Goal: Task Accomplishment & Management: Manage account settings

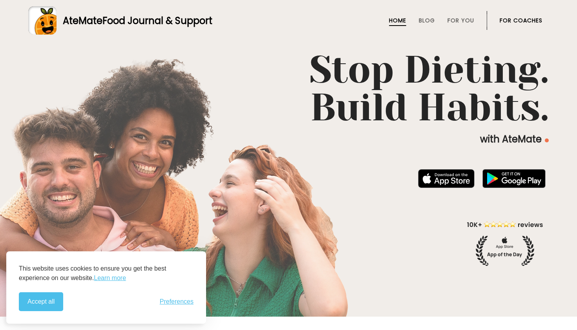
click at [520, 20] on link "For Coaches" at bounding box center [521, 20] width 43 height 6
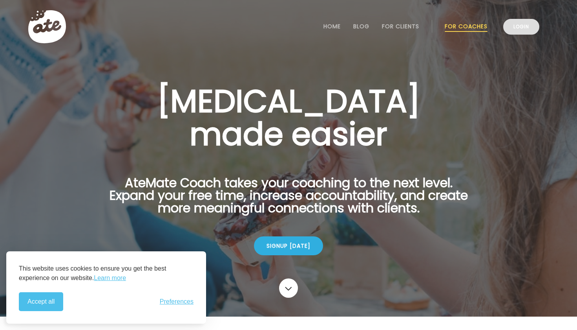
click at [510, 33] on link "Login" at bounding box center [522, 27] width 36 height 16
click at [518, 23] on link "Login" at bounding box center [522, 27] width 36 height 16
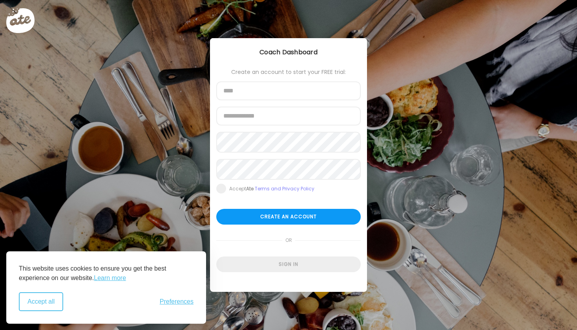
click at [57, 302] on button "Accept all" at bounding box center [41, 301] width 44 height 19
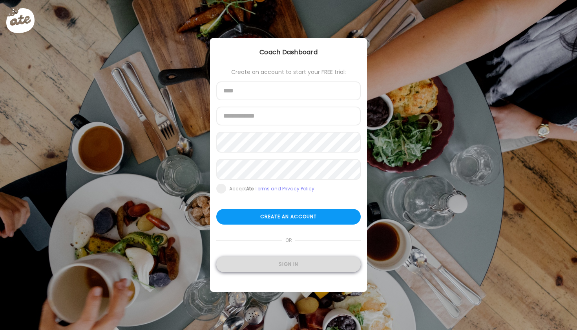
click at [264, 267] on div "Sign in" at bounding box center [288, 264] width 145 height 16
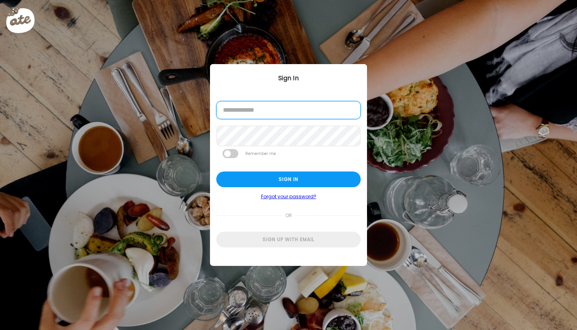
type input "**********"
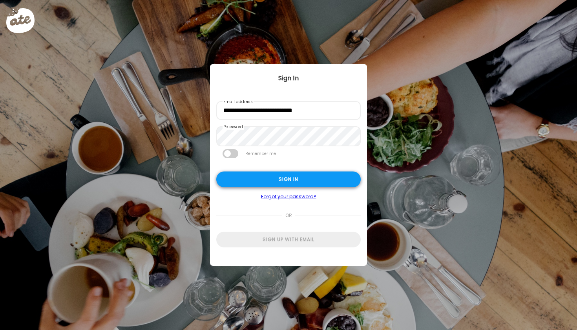
click at [287, 185] on div "Sign in" at bounding box center [288, 179] width 145 height 16
type input "**********"
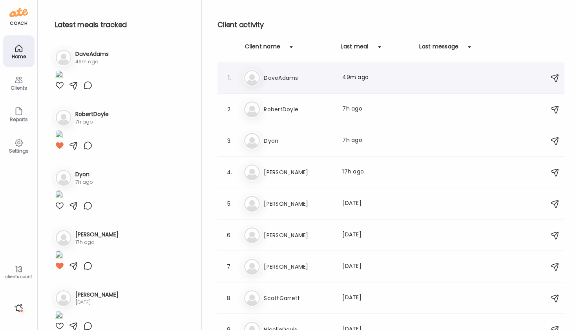
click at [289, 80] on h3 "DaveAdams" at bounding box center [298, 77] width 69 height 9
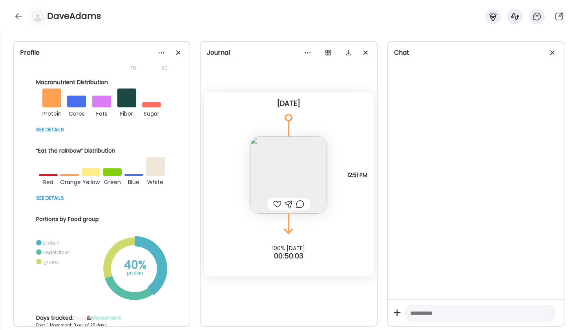
scroll to position [145, 0]
click at [257, 192] on img at bounding box center [288, 174] width 77 height 77
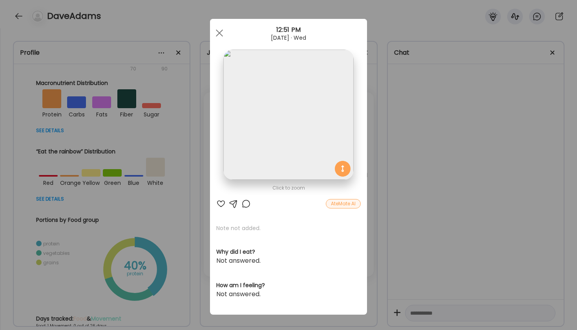
scroll to position [0, 0]
click at [346, 203] on div "AteMate AI" at bounding box center [343, 203] width 35 height 9
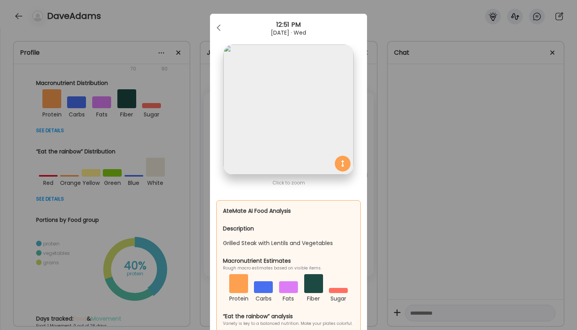
scroll to position [7, 0]
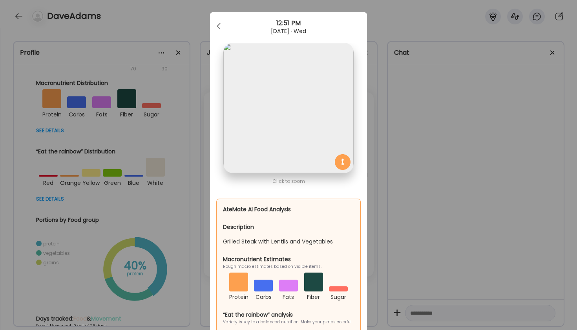
click at [310, 132] on img at bounding box center [289, 108] width 130 height 130
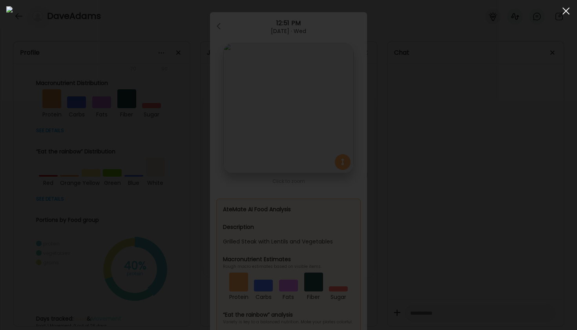
click at [563, 11] on div at bounding box center [567, 11] width 16 height 16
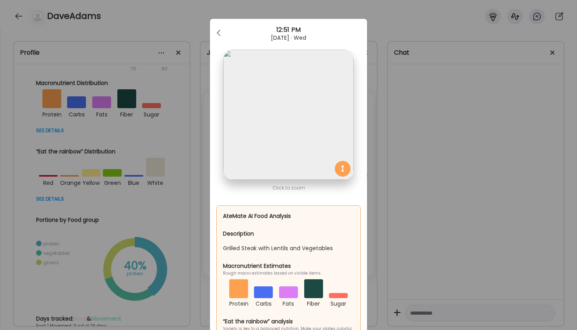
scroll to position [0, 0]
click at [214, 31] on div at bounding box center [220, 33] width 16 height 16
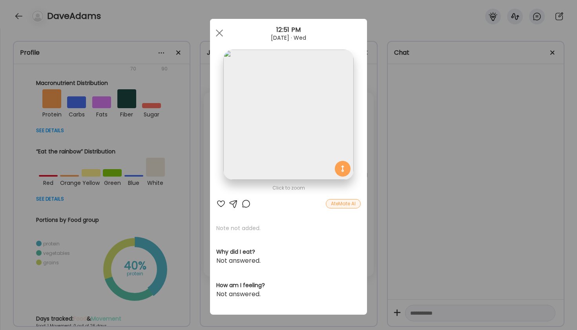
click at [18, 21] on div "Ate Coach Dashboard Wahoo! It’s official Take a moment to set up your Coach Pro…" at bounding box center [288, 165] width 577 height 330
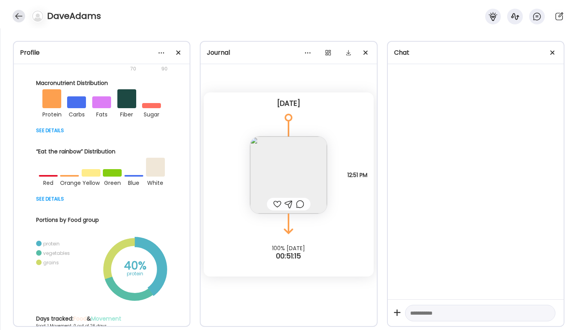
click at [15, 13] on div at bounding box center [19, 16] width 13 height 13
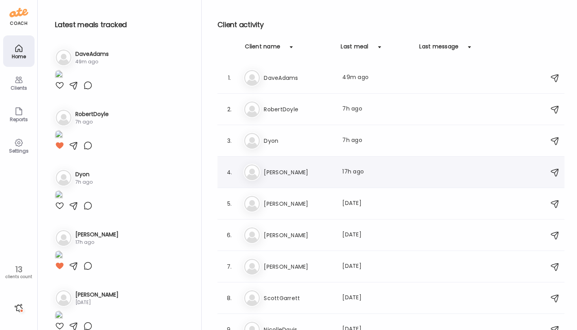
scroll to position [19, 0]
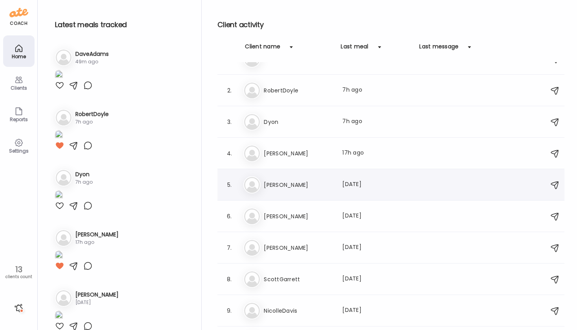
click at [270, 183] on h3 "Monica" at bounding box center [298, 184] width 69 height 9
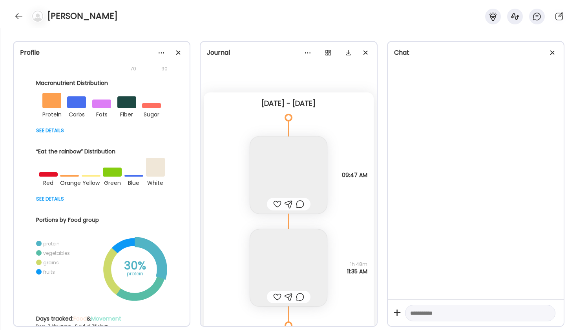
scroll to position [381, 0]
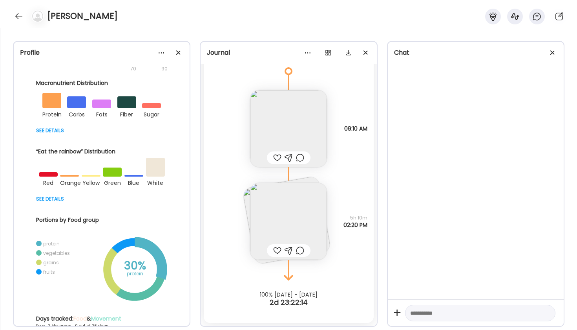
click at [289, 216] on img at bounding box center [288, 221] width 77 height 77
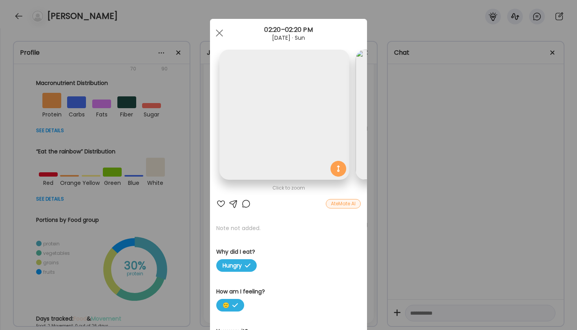
scroll to position [0, 128]
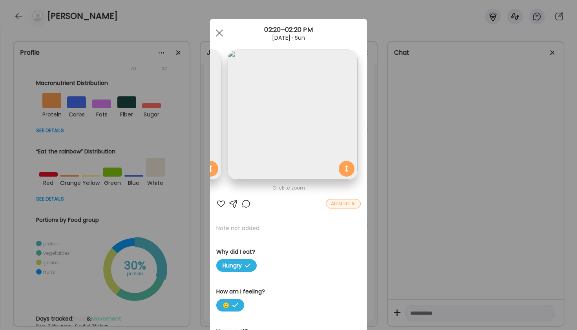
click at [336, 203] on div "AteMate AI" at bounding box center [343, 203] width 35 height 9
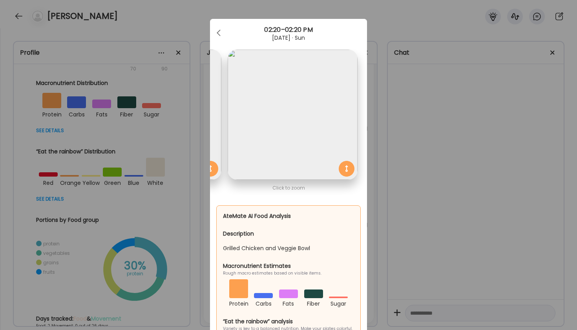
scroll to position [0, 0]
click at [19, 13] on div "Ate Coach Dashboard Wahoo! It’s official Take a moment to set up your Coach Pro…" at bounding box center [288, 165] width 577 height 330
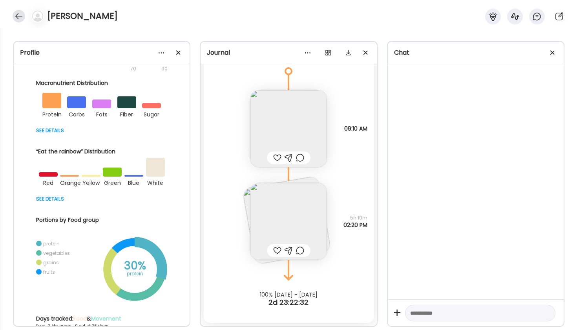
click at [16, 16] on div at bounding box center [19, 16] width 13 height 13
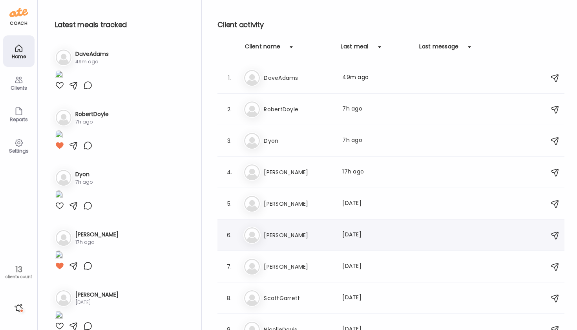
click at [273, 233] on h3 "Veronica" at bounding box center [298, 234] width 69 height 9
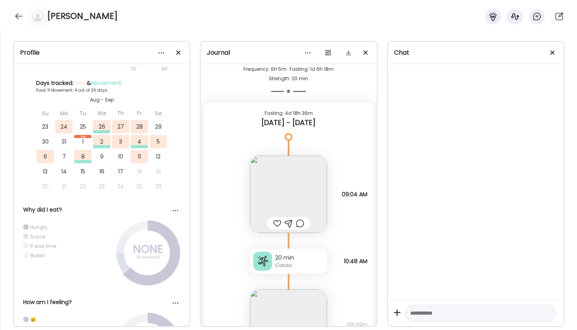
scroll to position [2162, 0]
click at [288, 193] on img at bounding box center [288, 196] width 77 height 77
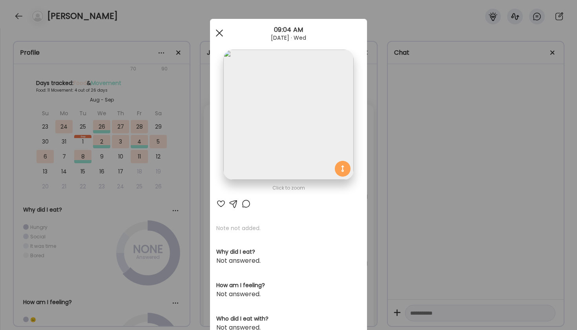
scroll to position [0, 0]
click at [220, 35] on div at bounding box center [220, 33] width 16 height 16
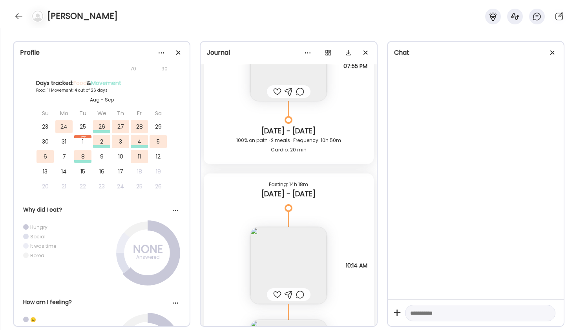
scroll to position [2574, 0]
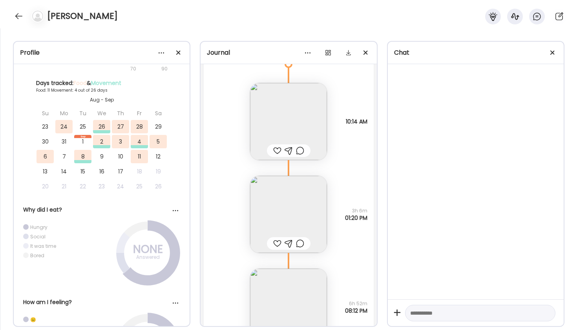
click at [308, 205] on img at bounding box center [288, 214] width 77 height 77
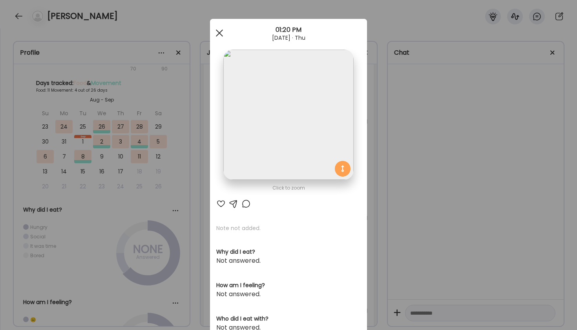
click at [219, 32] on span at bounding box center [219, 32] width 7 height 7
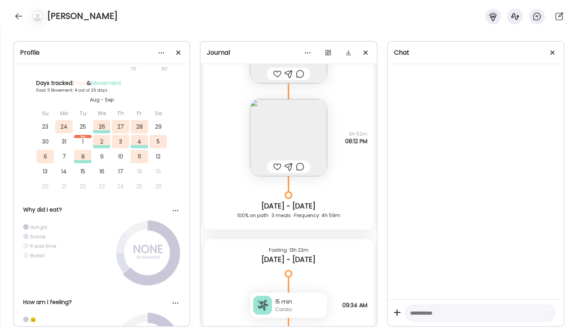
scroll to position [2761, 0]
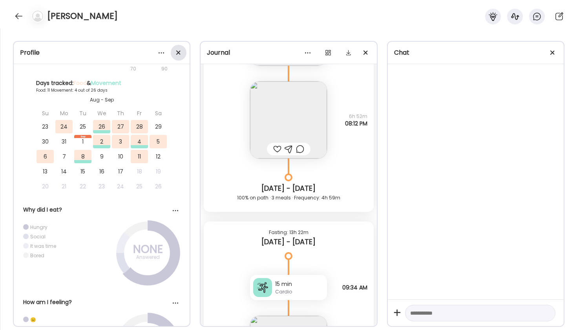
click at [177, 56] on div at bounding box center [179, 53] width 16 height 16
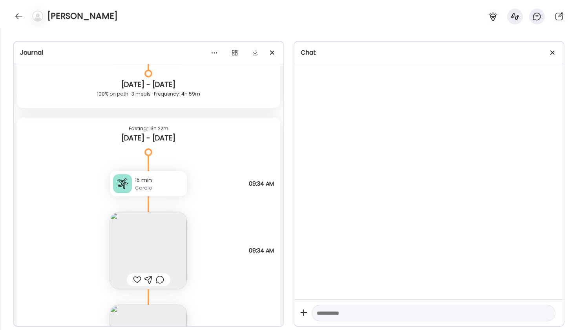
scroll to position [2923, 0]
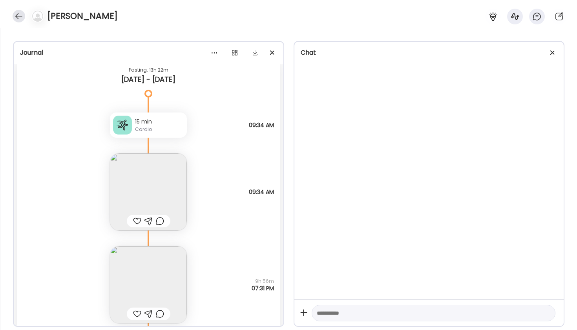
click at [18, 15] on div at bounding box center [19, 16] width 13 height 13
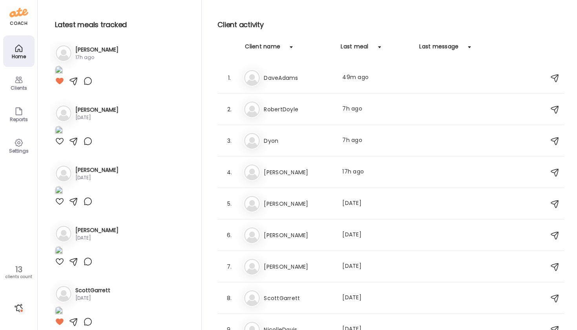
scroll to position [200, 0]
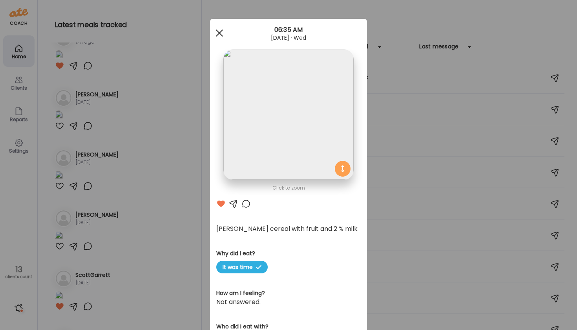
click at [223, 32] on div at bounding box center [220, 33] width 16 height 16
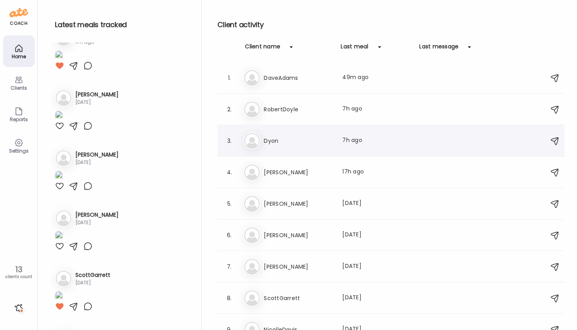
click at [277, 139] on h3 "Dyon" at bounding box center [298, 140] width 69 height 9
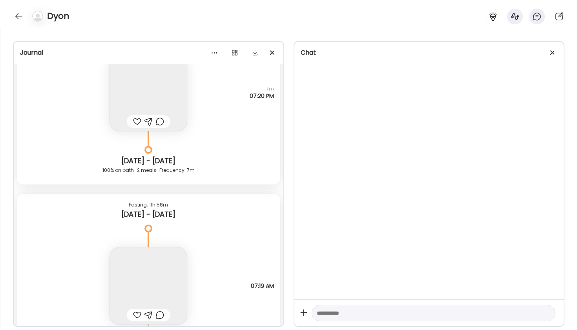
scroll to position [9522, 0]
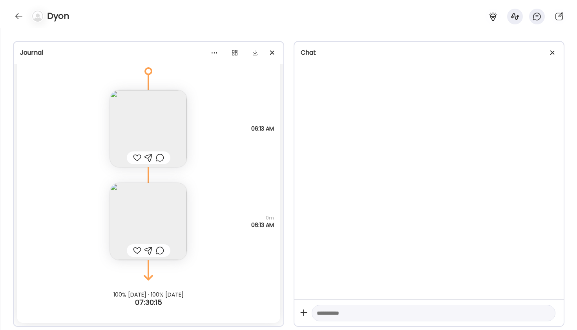
click at [161, 132] on img at bounding box center [148, 128] width 77 height 77
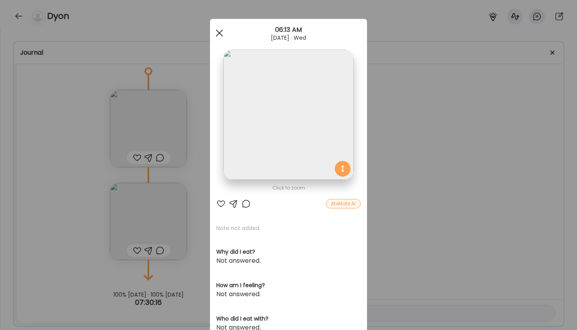
click at [222, 33] on div at bounding box center [220, 33] width 16 height 16
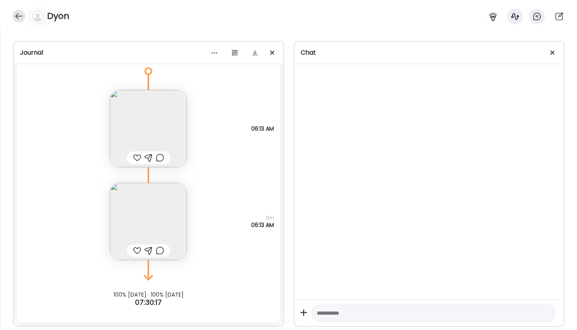
click at [23, 20] on div at bounding box center [19, 16] width 13 height 13
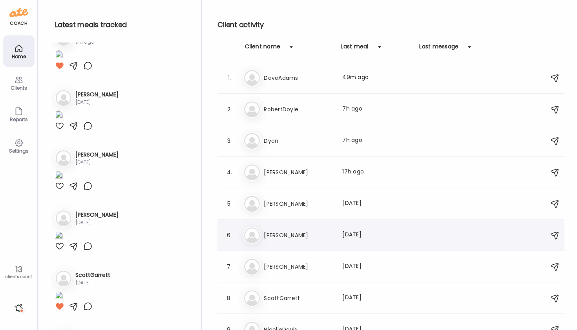
click at [276, 233] on h3 "Veronica" at bounding box center [298, 234] width 69 height 9
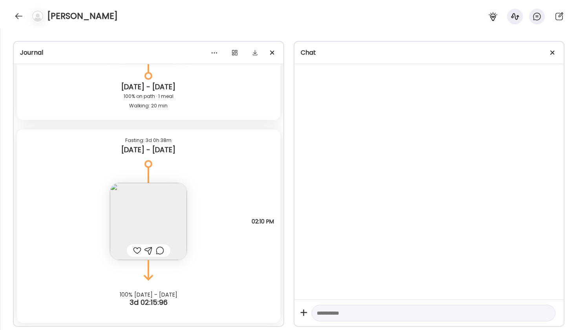
scroll to position [3877, 0]
click at [167, 240] on img at bounding box center [148, 221] width 77 height 77
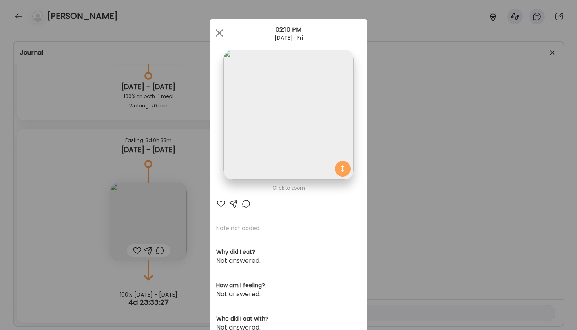
click at [170, 214] on div "Ate Coach Dashboard Wahoo! It’s official Take a moment to set up your Coach Pro…" at bounding box center [288, 165] width 577 height 330
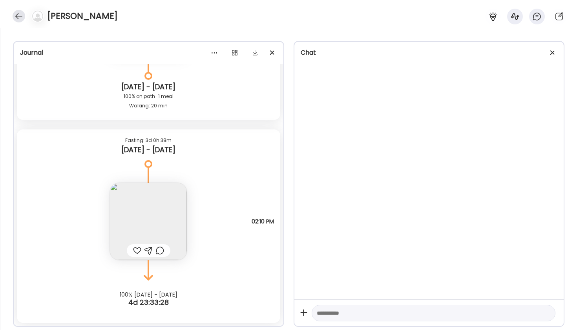
click at [20, 19] on div at bounding box center [19, 16] width 13 height 13
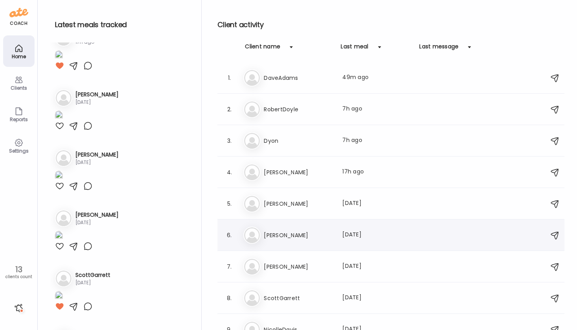
click at [275, 232] on h3 "Veronica" at bounding box center [298, 234] width 69 height 9
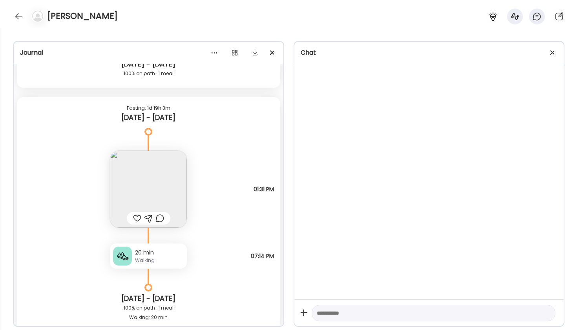
scroll to position [3549, 0]
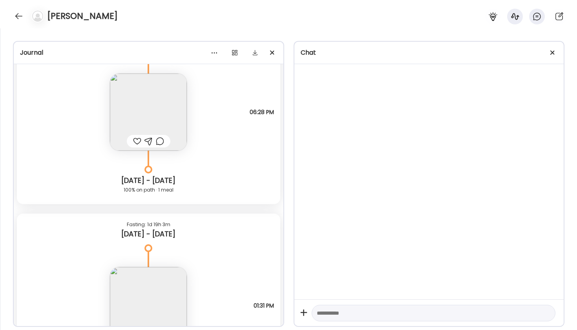
click at [60, 18] on h4 "Veronica" at bounding box center [82, 16] width 71 height 13
click at [19, 17] on div at bounding box center [19, 16] width 13 height 13
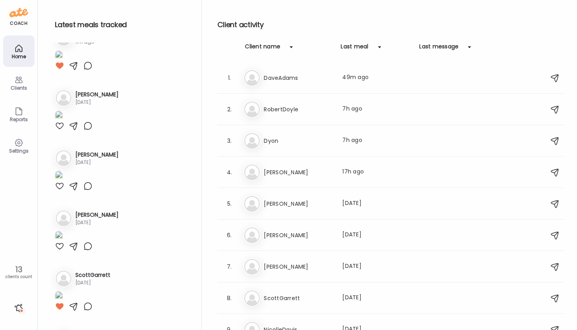
click at [21, 86] on div "Clients" at bounding box center [19, 87] width 28 height 5
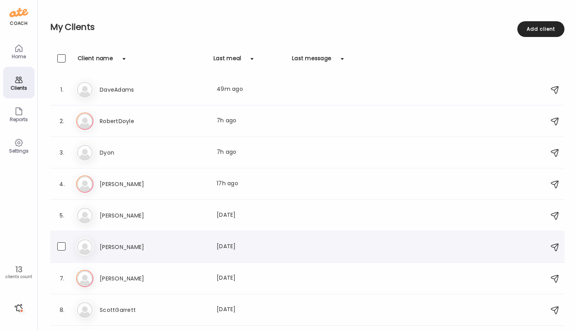
click at [115, 247] on h3 "Veronica" at bounding box center [134, 246] width 69 height 9
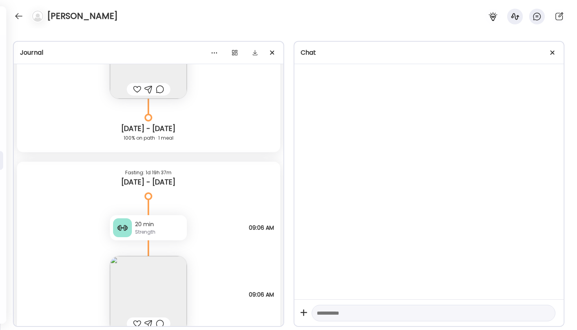
scroll to position [1123, 0]
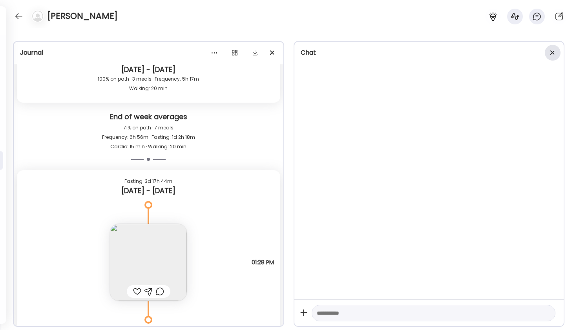
click at [554, 51] on div at bounding box center [553, 53] width 16 height 16
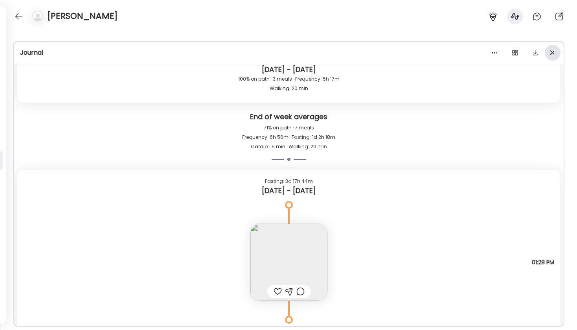
click at [555, 55] on div at bounding box center [553, 53] width 16 height 16
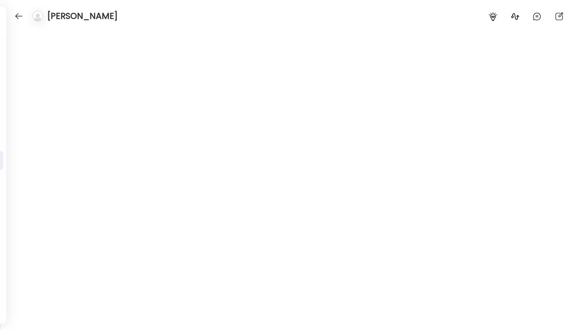
scroll to position [998, 0]
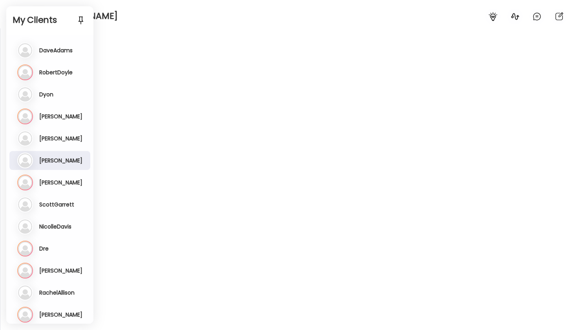
click at [58, 77] on div "Ro RobertDoyle Last meal: 7h ago" at bounding box center [50, 72] width 67 height 16
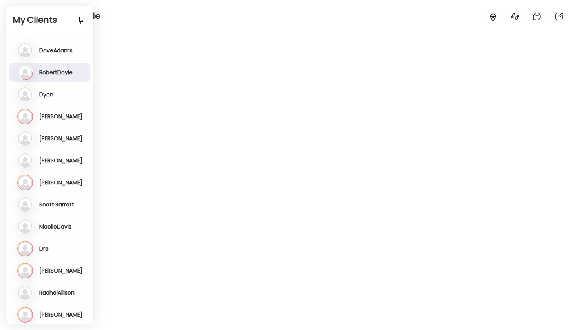
scroll to position [7394, 0]
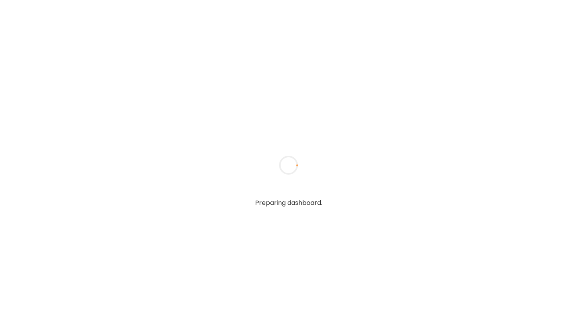
type input "**********"
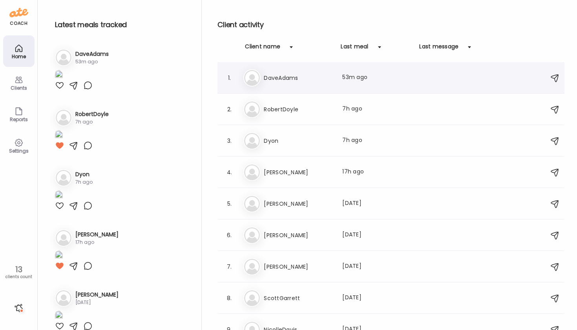
click at [281, 79] on h3 "DaveAdams" at bounding box center [298, 77] width 69 height 9
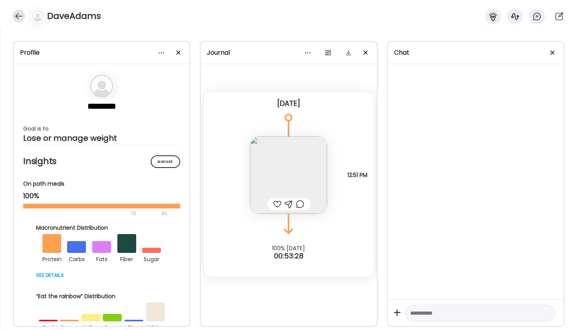
click at [20, 21] on div at bounding box center [19, 16] width 13 height 13
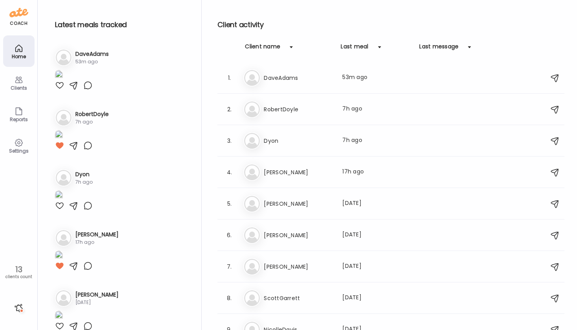
click at [267, 143] on h3 "Dyon" at bounding box center [298, 140] width 69 height 9
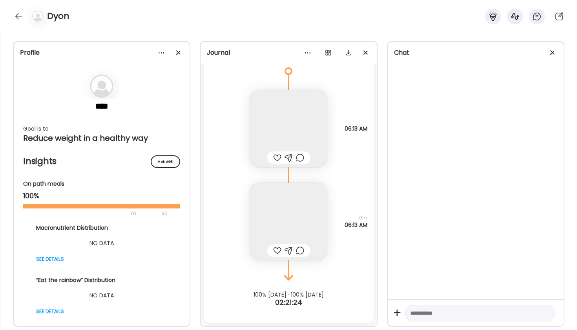
scroll to position [9522, 0]
click at [297, 135] on img at bounding box center [288, 128] width 77 height 77
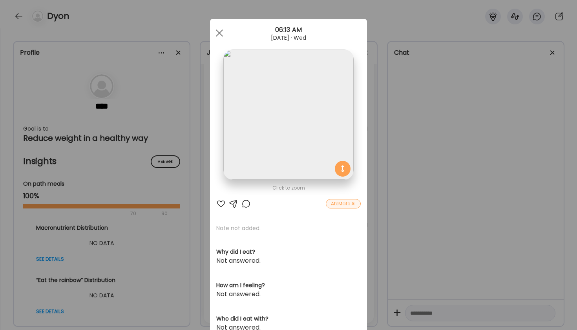
click at [345, 206] on div "AteMate AI" at bounding box center [343, 203] width 35 height 9
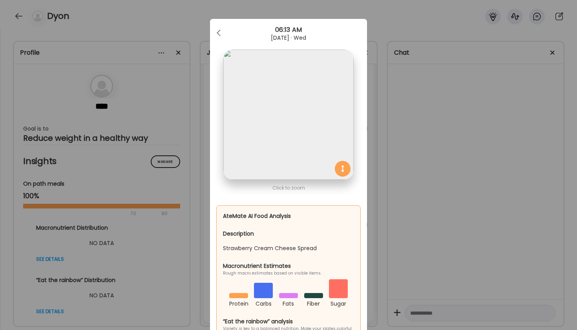
scroll to position [0, 0]
click at [220, 33] on span at bounding box center [219, 31] width 4 height 4
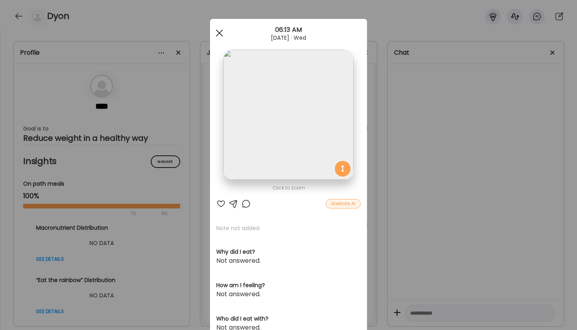
click at [219, 31] on div at bounding box center [220, 33] width 16 height 16
